Goal: Find specific page/section: Find specific page/section

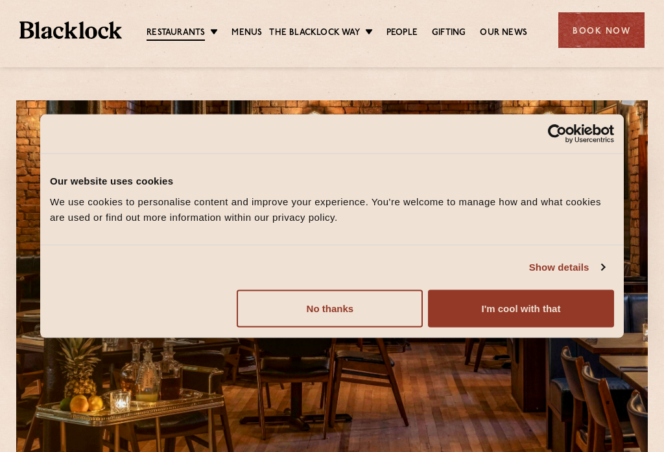
click at [509, 317] on button "I'm cool with that" at bounding box center [521, 309] width 186 height 38
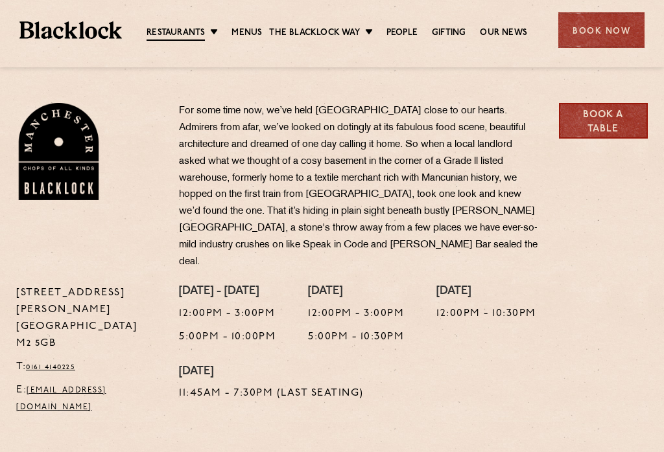
scroll to position [402, 0]
click at [250, 28] on link "Menus" at bounding box center [246, 33] width 30 height 13
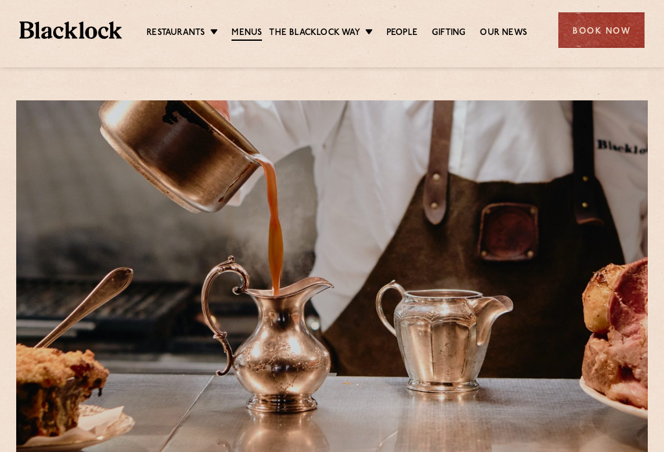
click at [623, 448] on div at bounding box center [331, 283] width 631 height 366
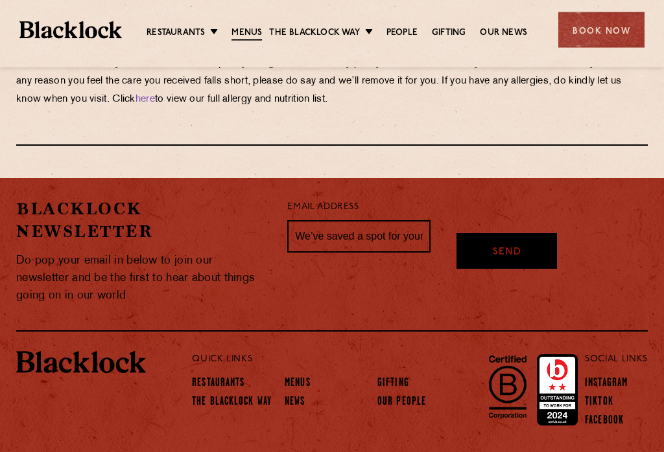
scroll to position [2413, 0]
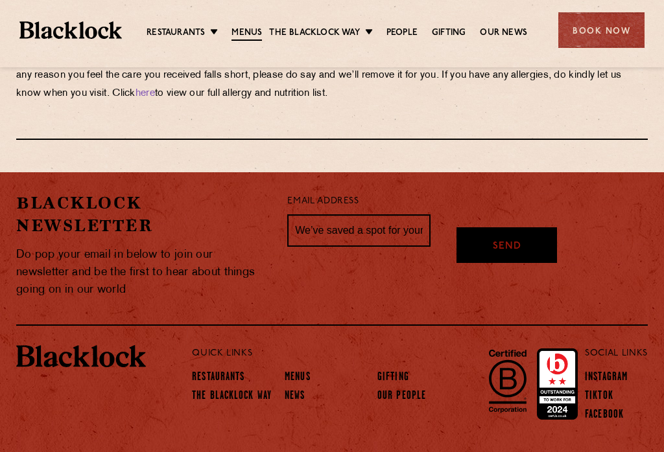
click at [215, 371] on link "Restaurants" at bounding box center [218, 377] width 52 height 13
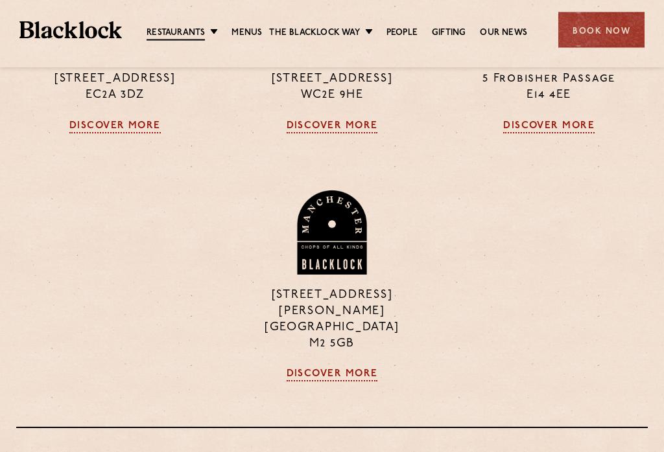
scroll to position [917, 0]
click at [340, 369] on link "Discover More" at bounding box center [331, 375] width 91 height 13
